Goal: Download file/media

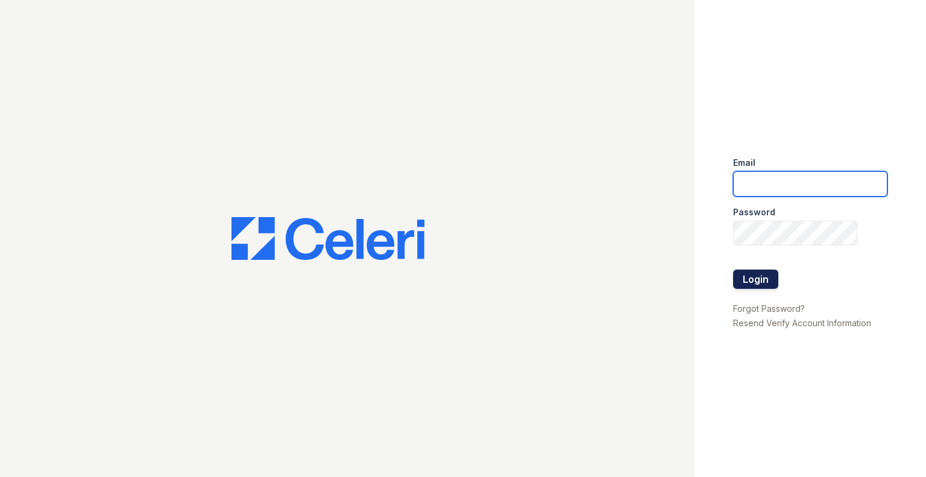
type input "[EMAIL_ADDRESS][DOMAIN_NAME]"
click at [750, 284] on button "Login" at bounding box center [755, 278] width 45 height 19
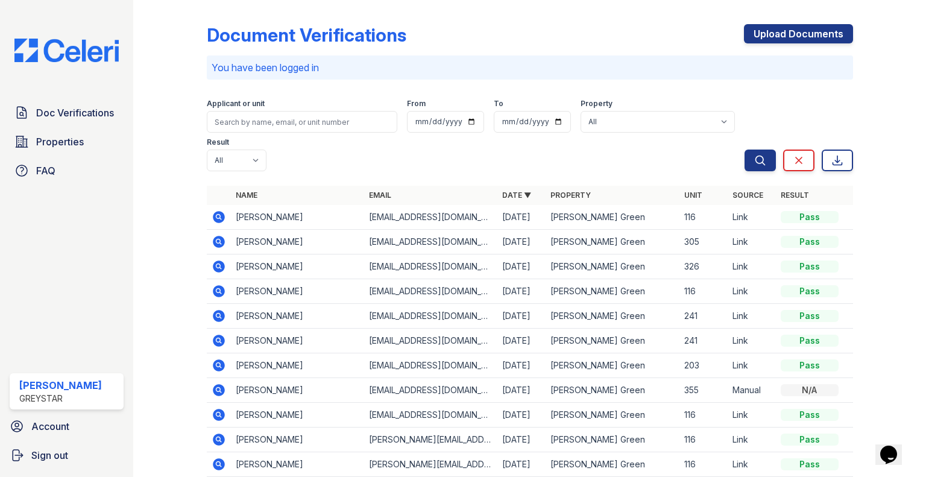
click at [219, 236] on icon at bounding box center [219, 242] width 12 height 12
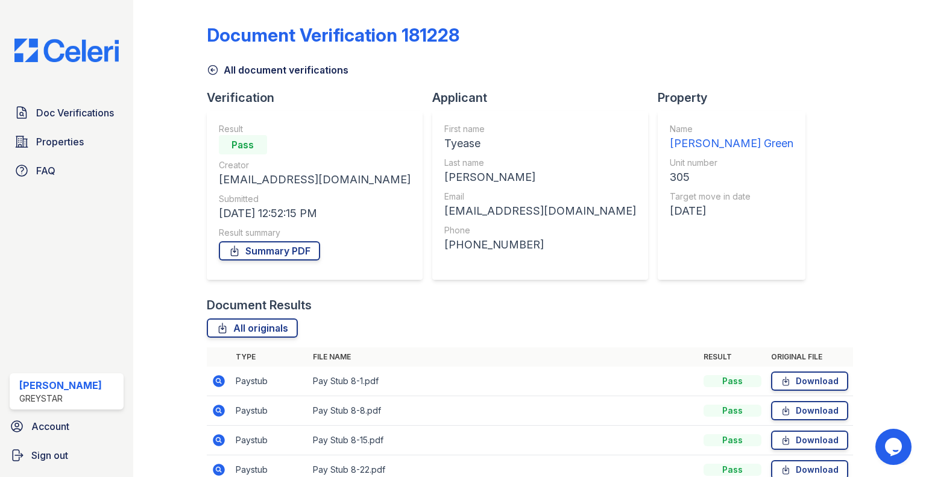
scroll to position [119, 0]
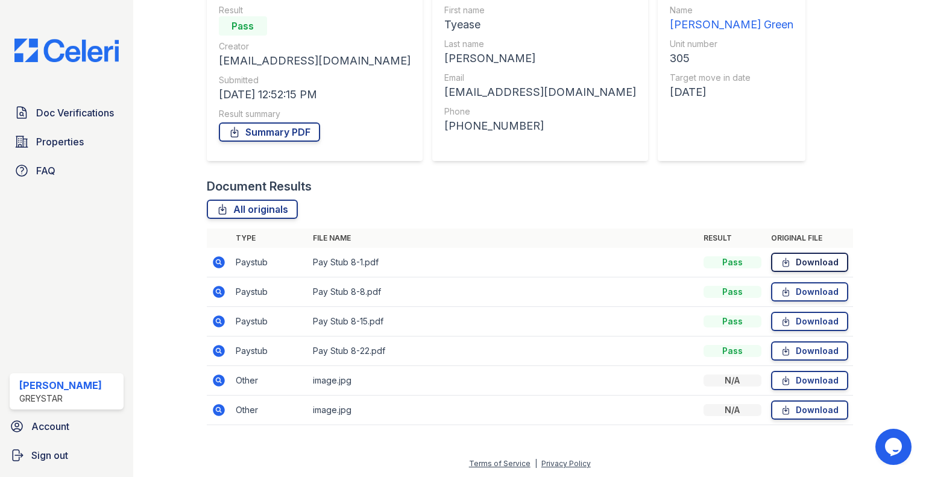
click at [790, 263] on link "Download" at bounding box center [809, 262] width 77 height 19
click at [795, 293] on link "Download" at bounding box center [809, 291] width 77 height 19
click at [802, 319] on link "Download" at bounding box center [809, 321] width 77 height 19
click at [416, 449] on div "Document Verification 181228 All document verifications Verification Result Pas…" at bounding box center [529, 168] width 754 height 575
click at [795, 322] on link "Download" at bounding box center [809, 321] width 77 height 19
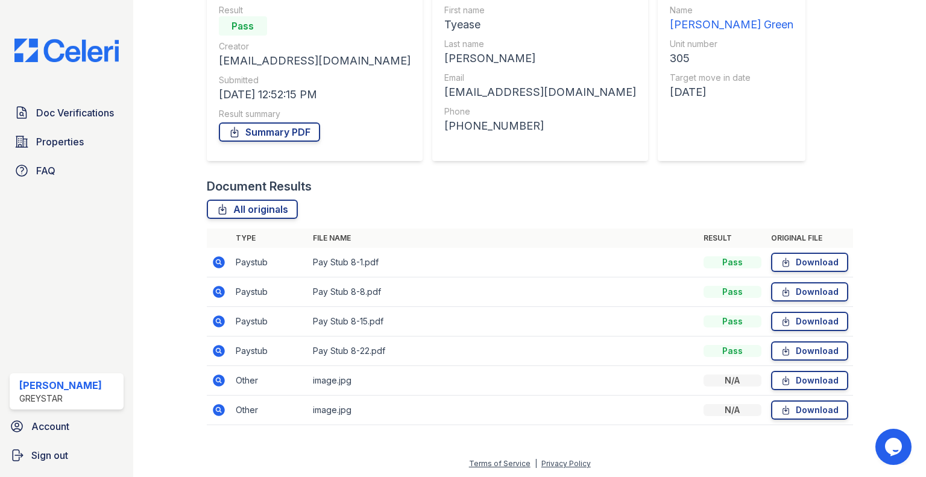
click at [360, 449] on div "Document Verification 181228 All document verifications Verification Result Pas…" at bounding box center [529, 168] width 754 height 575
click at [794, 349] on link "Download" at bounding box center [809, 350] width 77 height 19
click at [797, 385] on link "Download" at bounding box center [809, 380] width 77 height 19
click at [788, 404] on link "Download" at bounding box center [809, 409] width 77 height 19
